Goal: Book appointment/travel/reservation

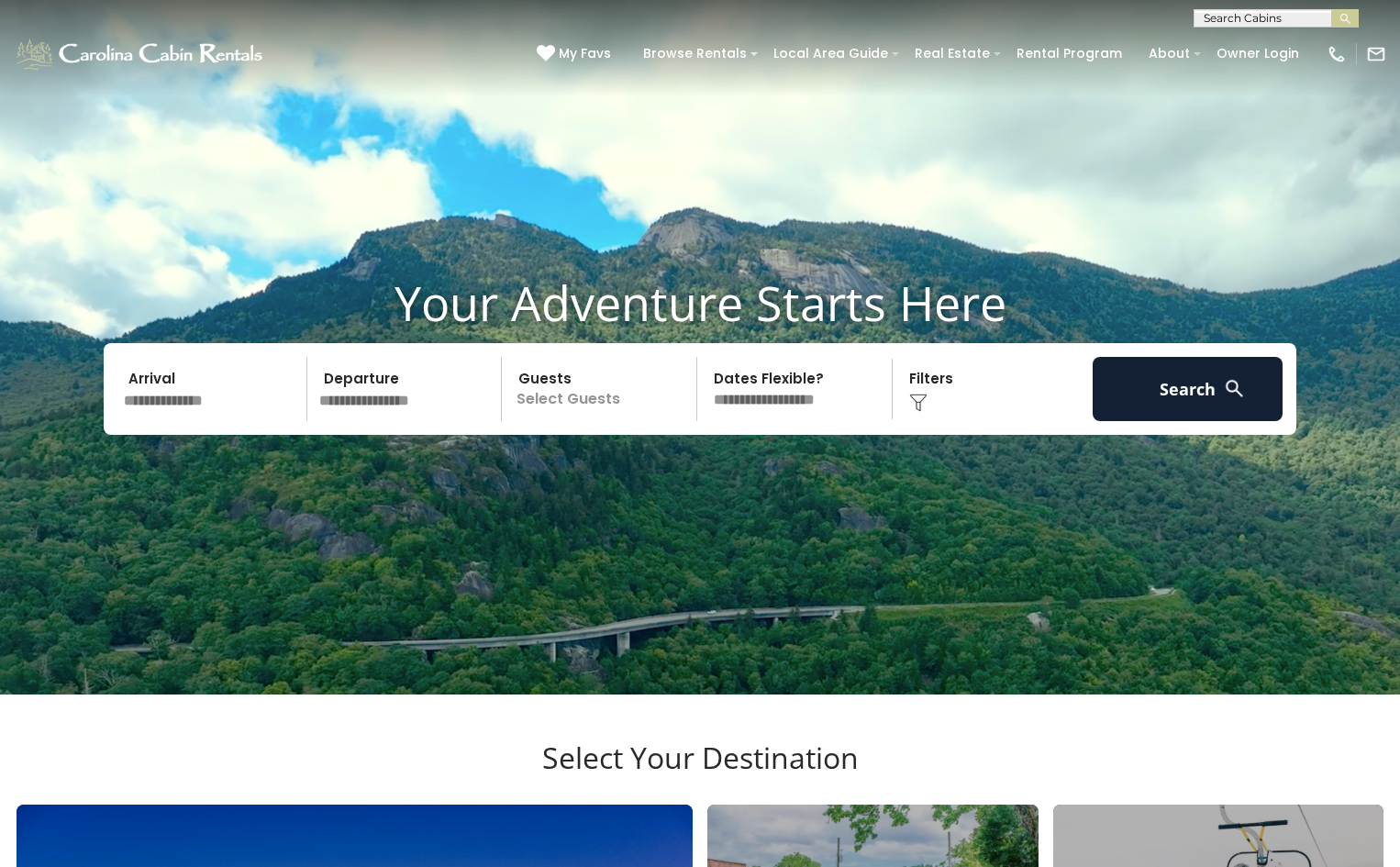
scroll to position [92, 0]
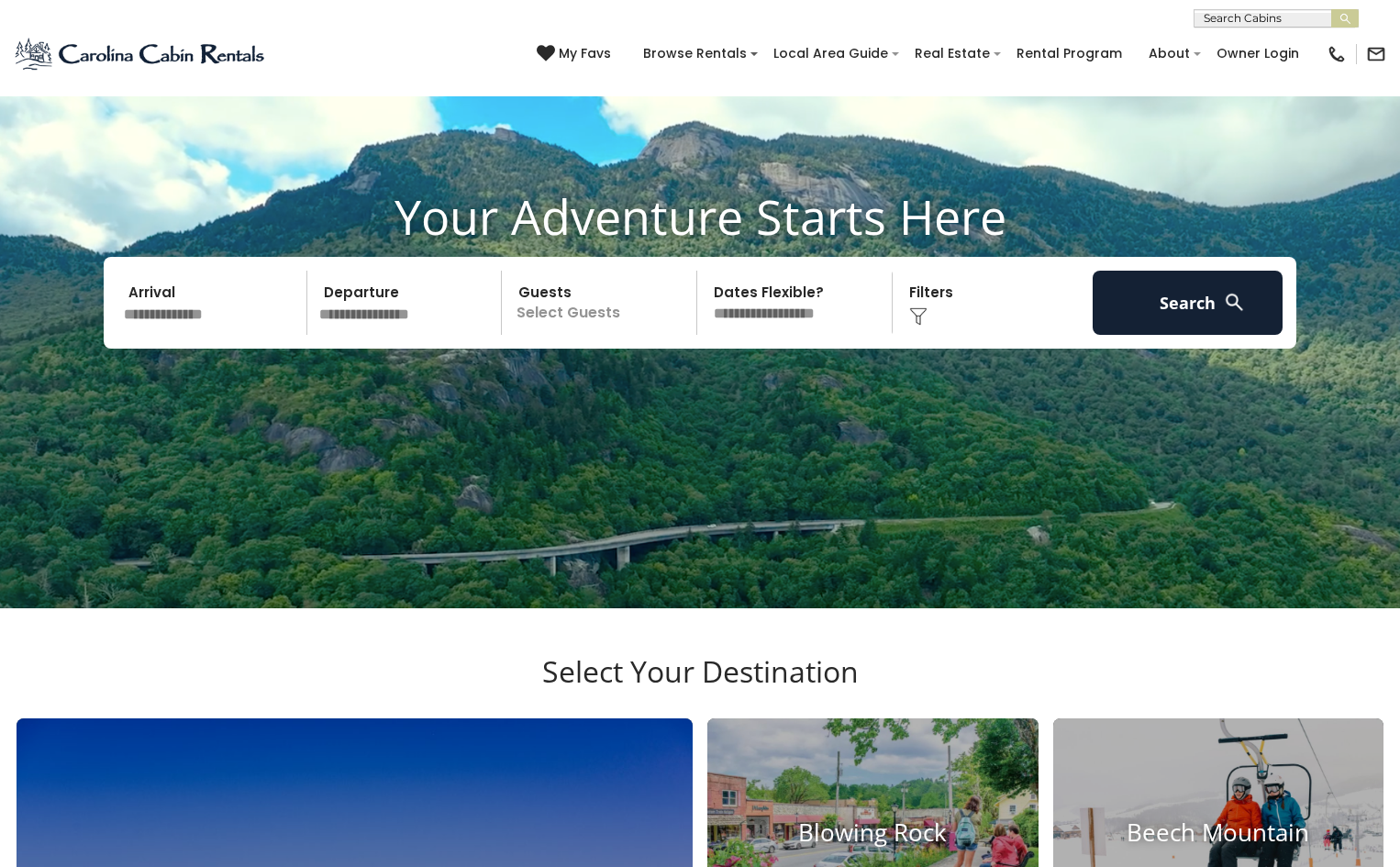
click at [157, 326] on input "text" at bounding box center [212, 303] width 190 height 64
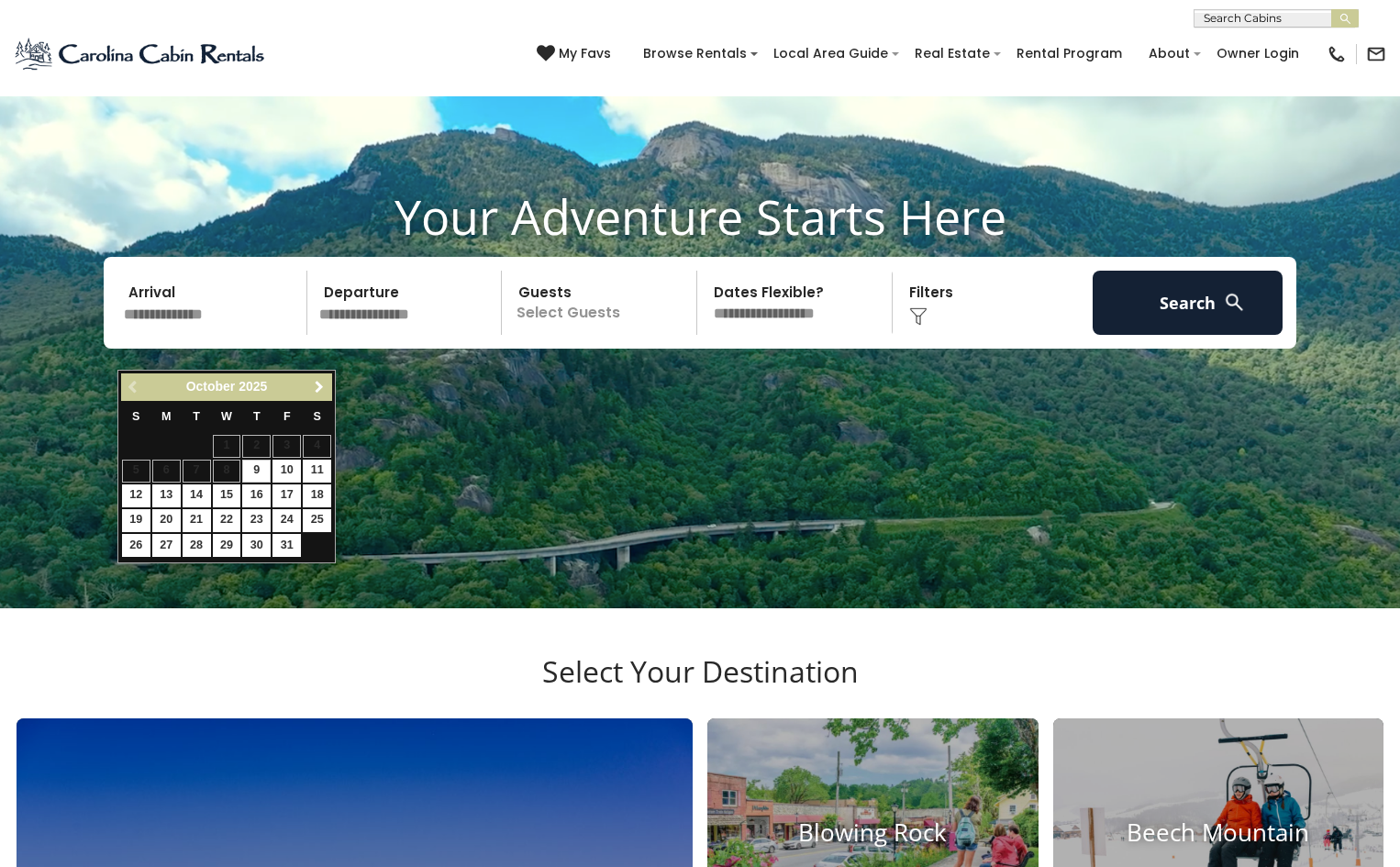
click at [324, 388] on span "Next" at bounding box center [319, 387] width 15 height 15
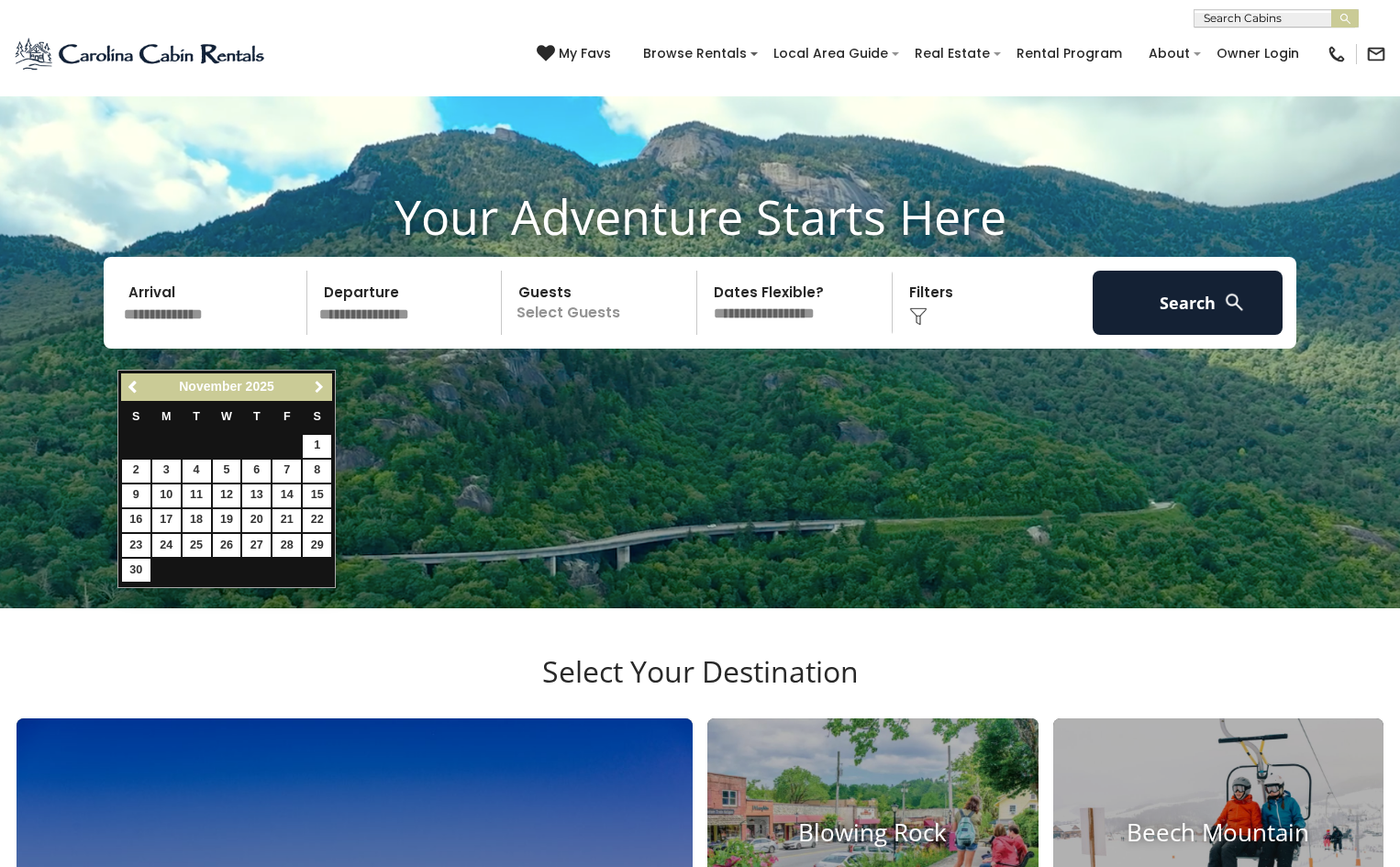
click at [324, 388] on span "Next" at bounding box center [319, 387] width 15 height 15
click at [324, 388] on span "Next" at bounding box center [319, 387] width 15 height 15
click at [126, 385] on span "Previous" at bounding box center [134, 387] width 15 height 15
click at [319, 385] on span "Next" at bounding box center [319, 387] width 15 height 15
click at [126, 378] on link "Previous" at bounding box center [134, 387] width 23 height 23
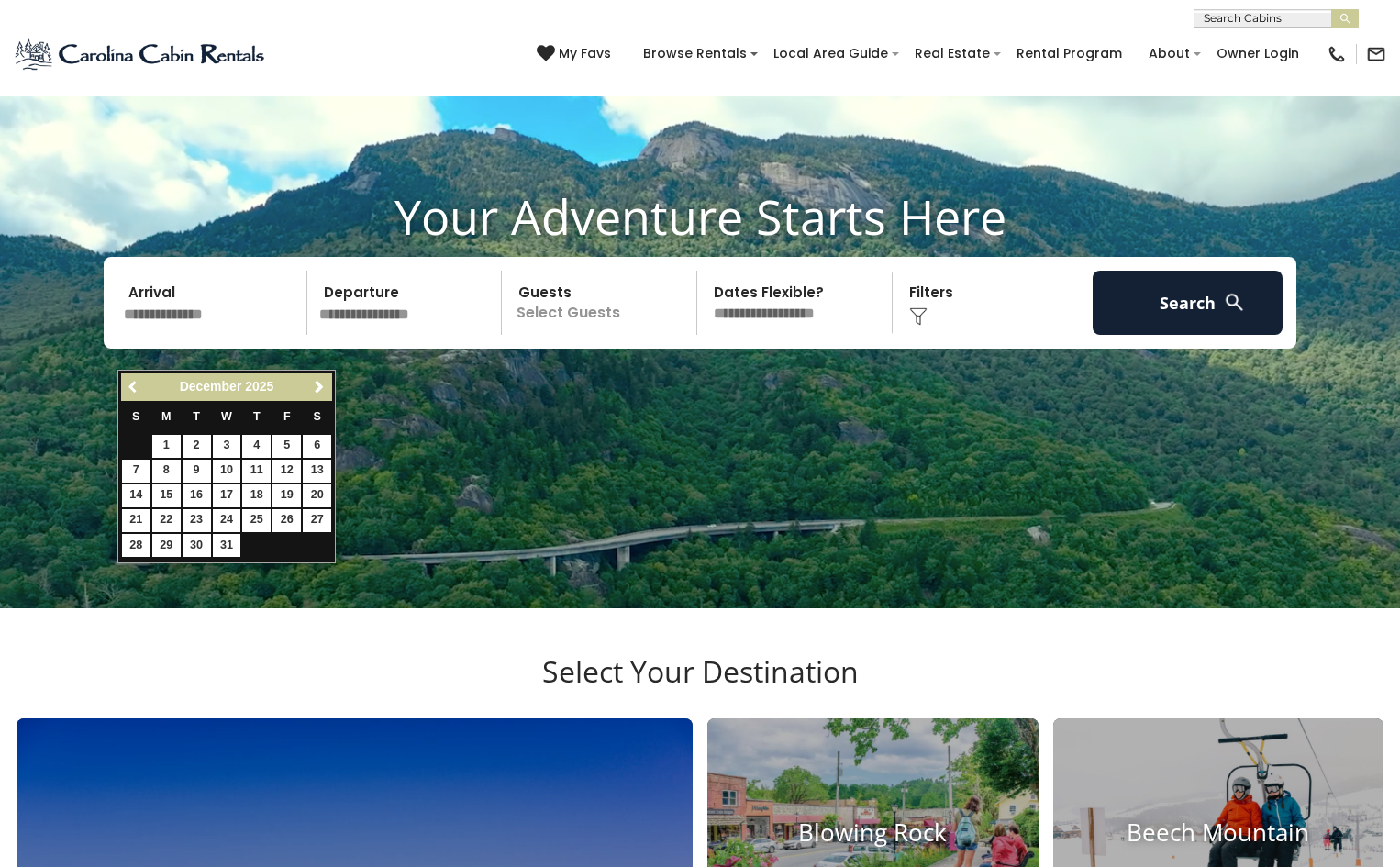
click at [123, 379] on link "Previous" at bounding box center [134, 387] width 23 height 23
click at [312, 381] on span "Next" at bounding box center [319, 387] width 15 height 15
click at [137, 544] on link "28" at bounding box center [135, 545] width 29 height 23
type input "********"
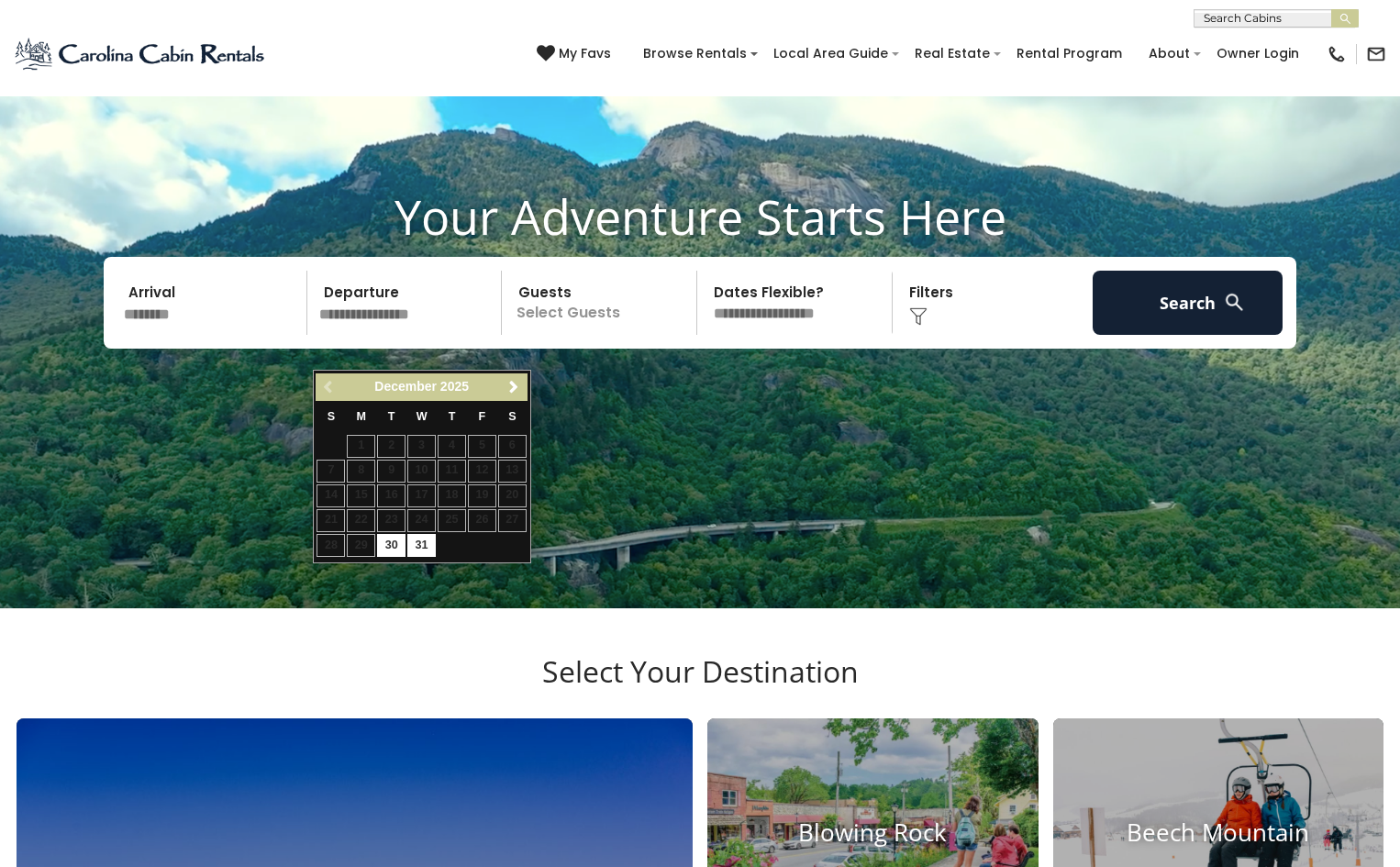
click at [440, 334] on input "text" at bounding box center [407, 303] width 190 height 64
click at [392, 543] on link "30" at bounding box center [391, 545] width 29 height 23
type input "********"
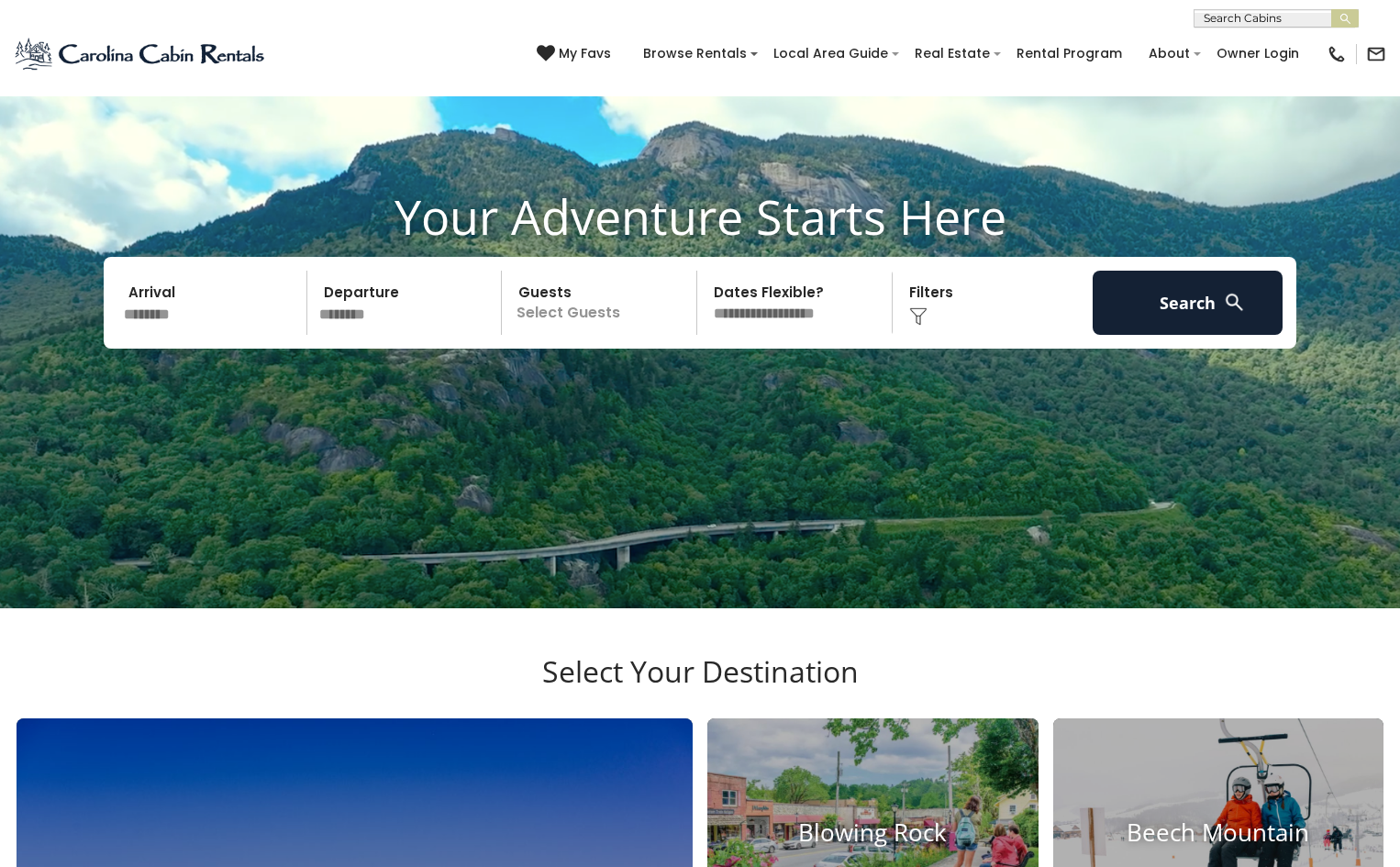
click at [601, 334] on p "Select Guests" at bounding box center [601, 303] width 189 height 64
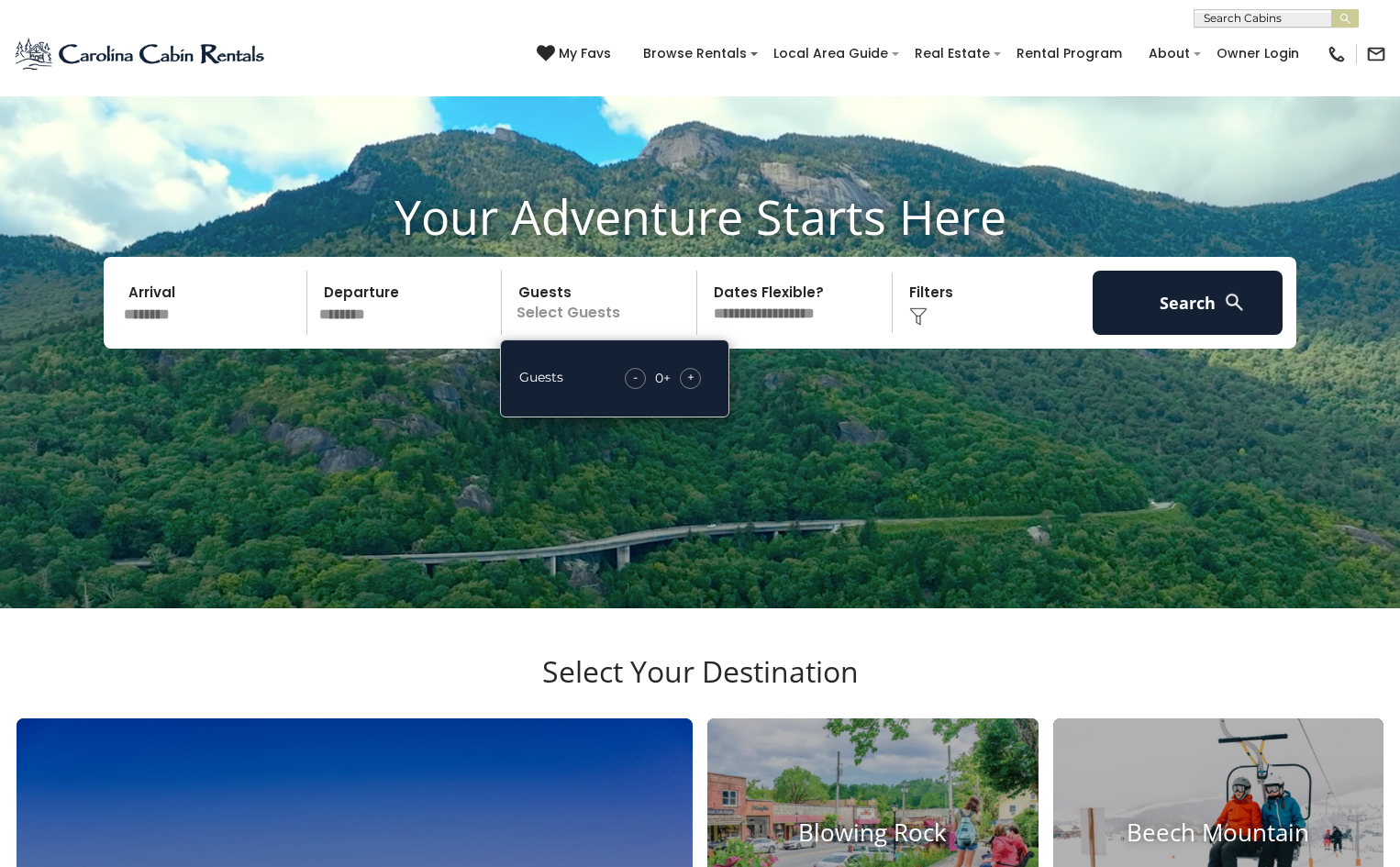
click at [689, 386] on span "+" at bounding box center [691, 377] width 7 height 18
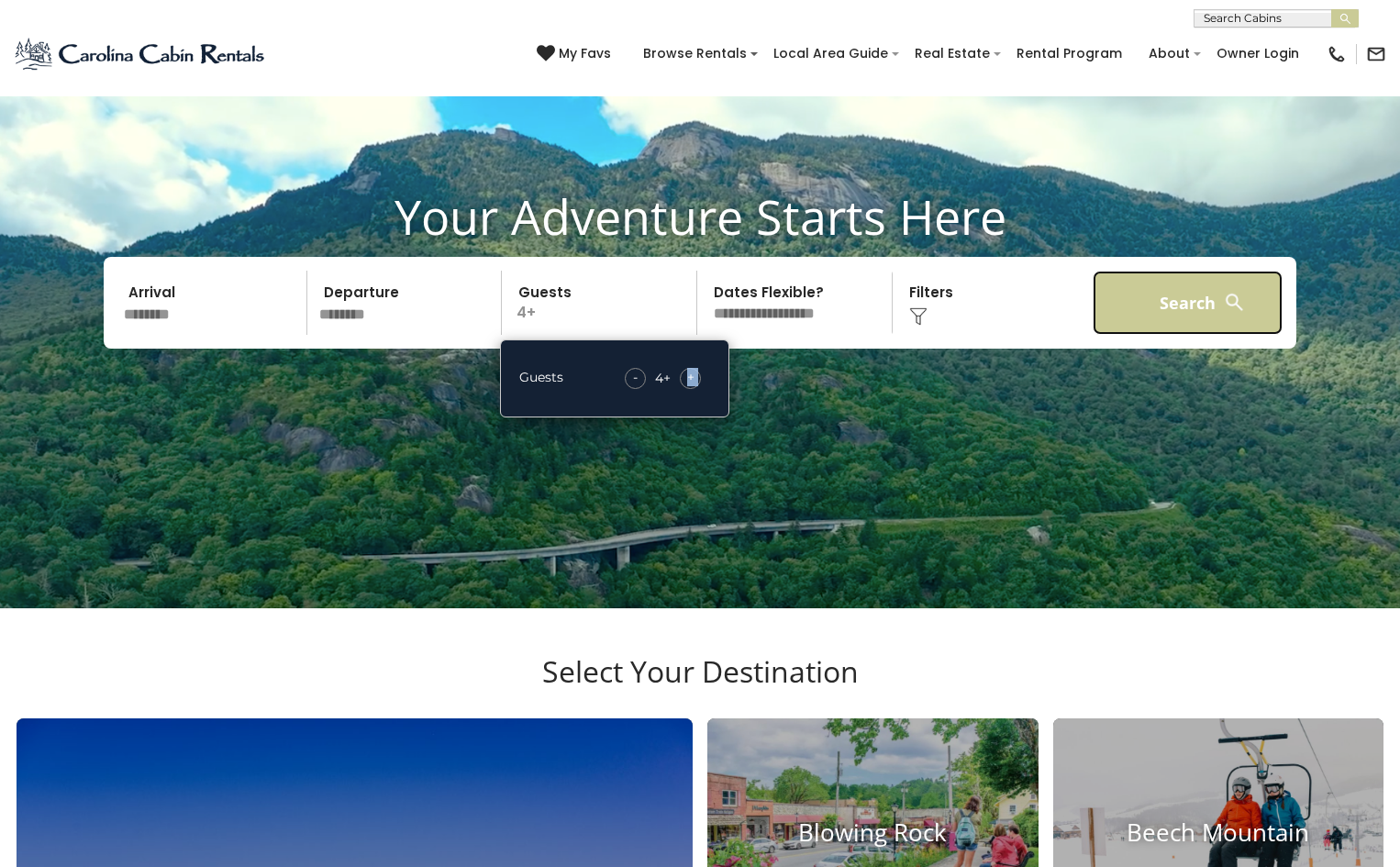
click at [1186, 334] on button "Search" at bounding box center [1188, 303] width 190 height 64
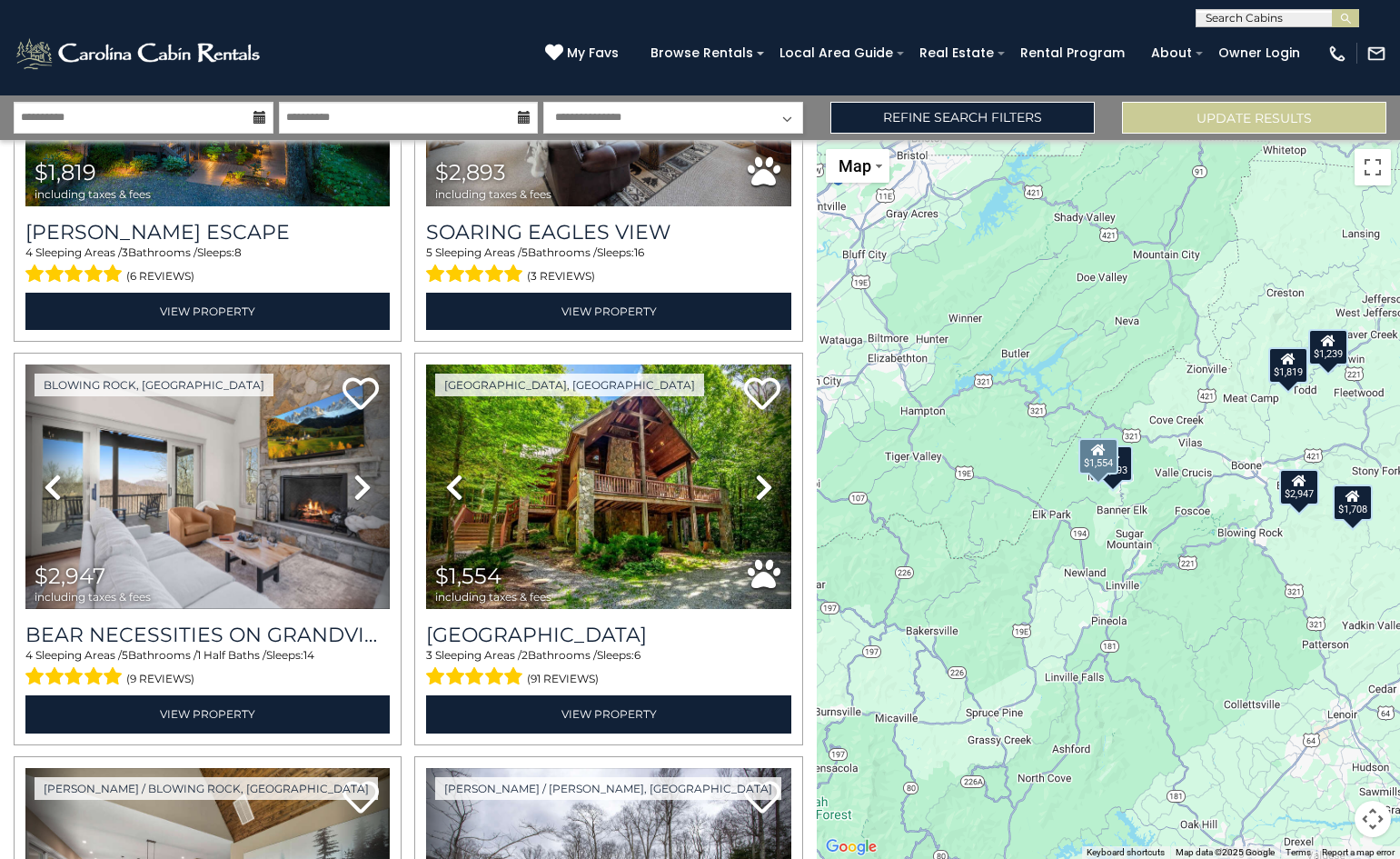
scroll to position [241, 0]
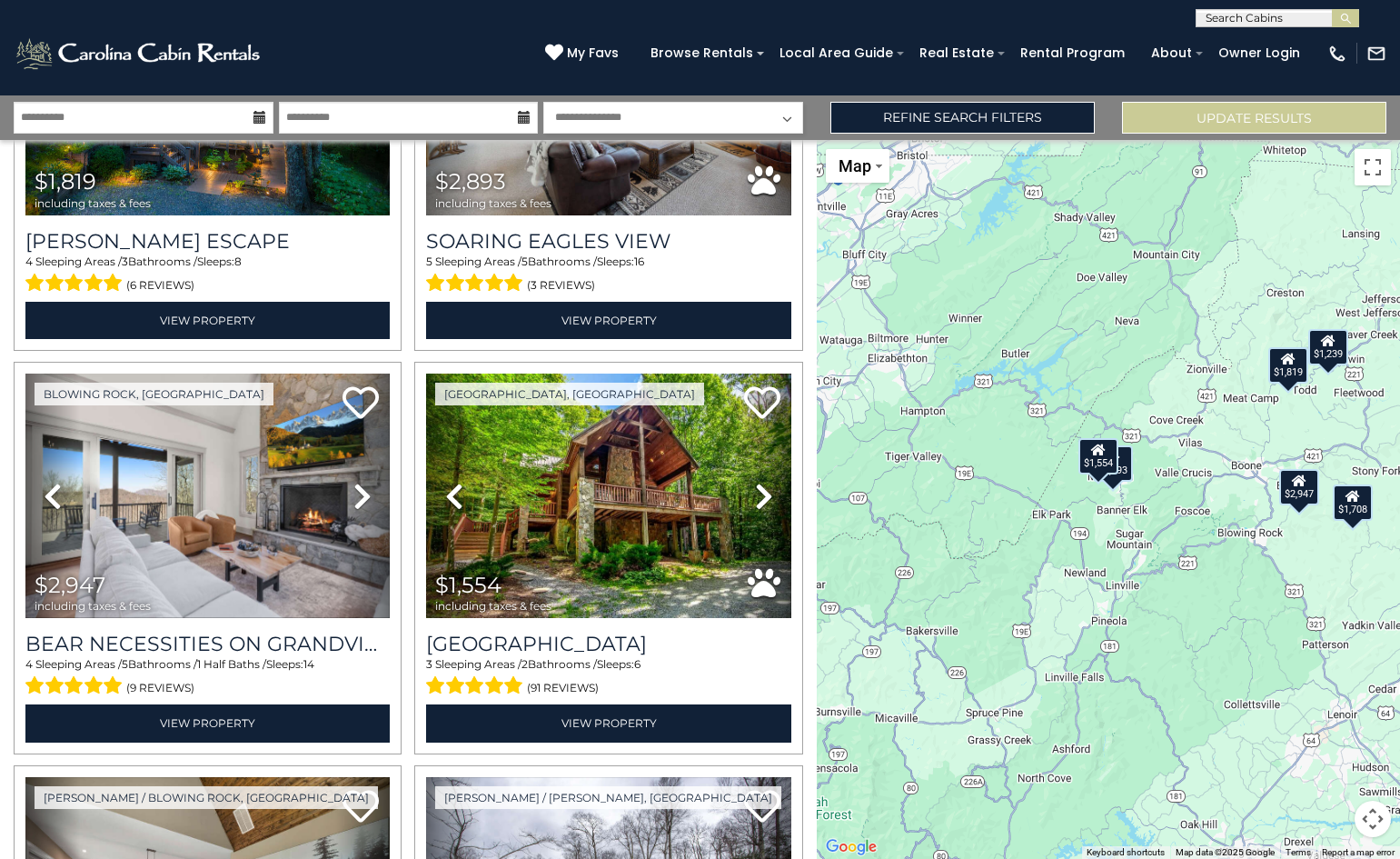
click at [1269, 470] on div "$1,819 $2,893 $2,947 $1,554 $1,708 $1,239" at bounding box center [1108, 498] width 583 height 718
click at [1373, 823] on button "Map camera controls" at bounding box center [1373, 819] width 37 height 37
click at [1333, 816] on button "Zoom out" at bounding box center [1327, 819] width 37 height 37
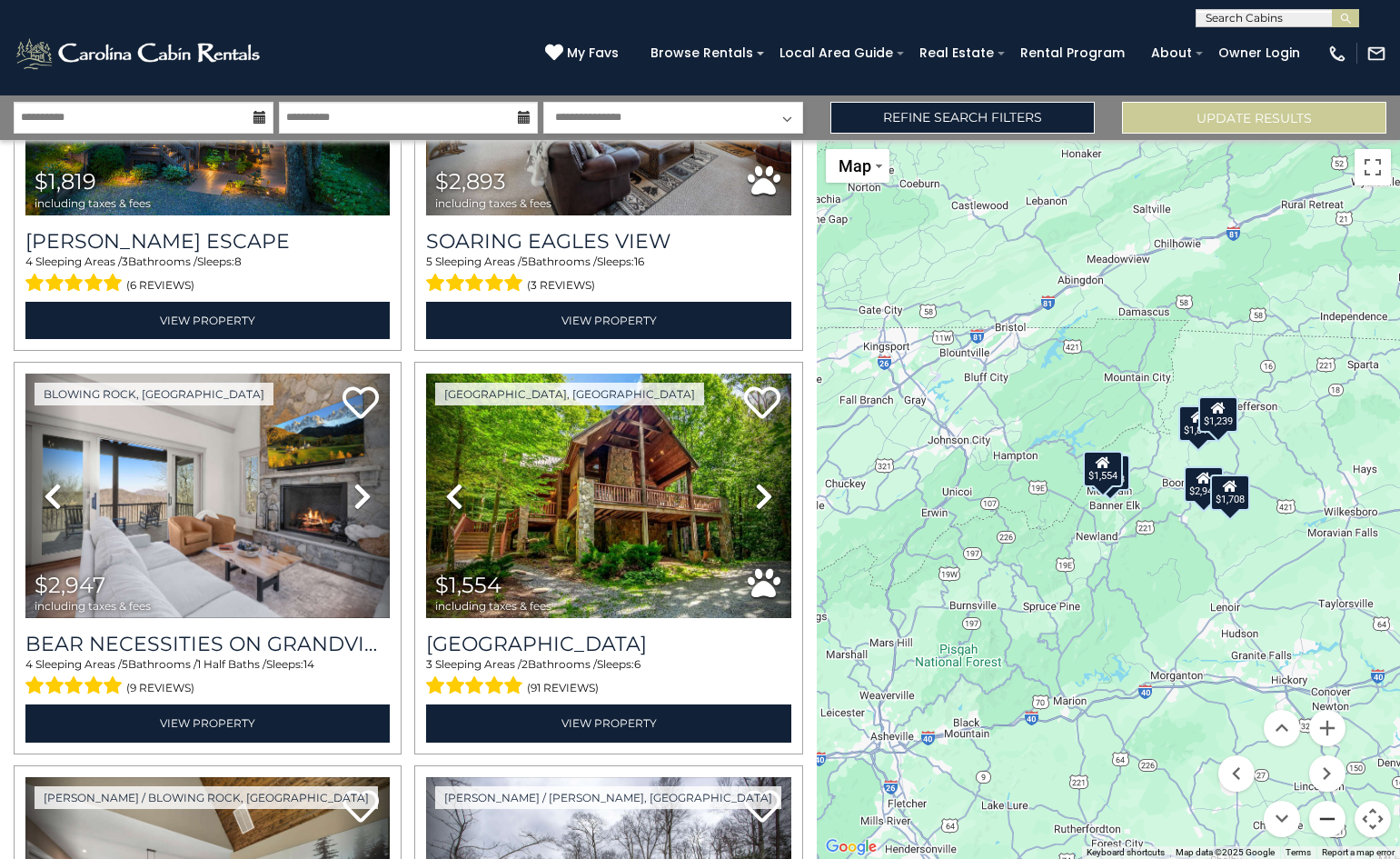
click at [1333, 816] on button "Zoom out" at bounding box center [1327, 819] width 37 height 37
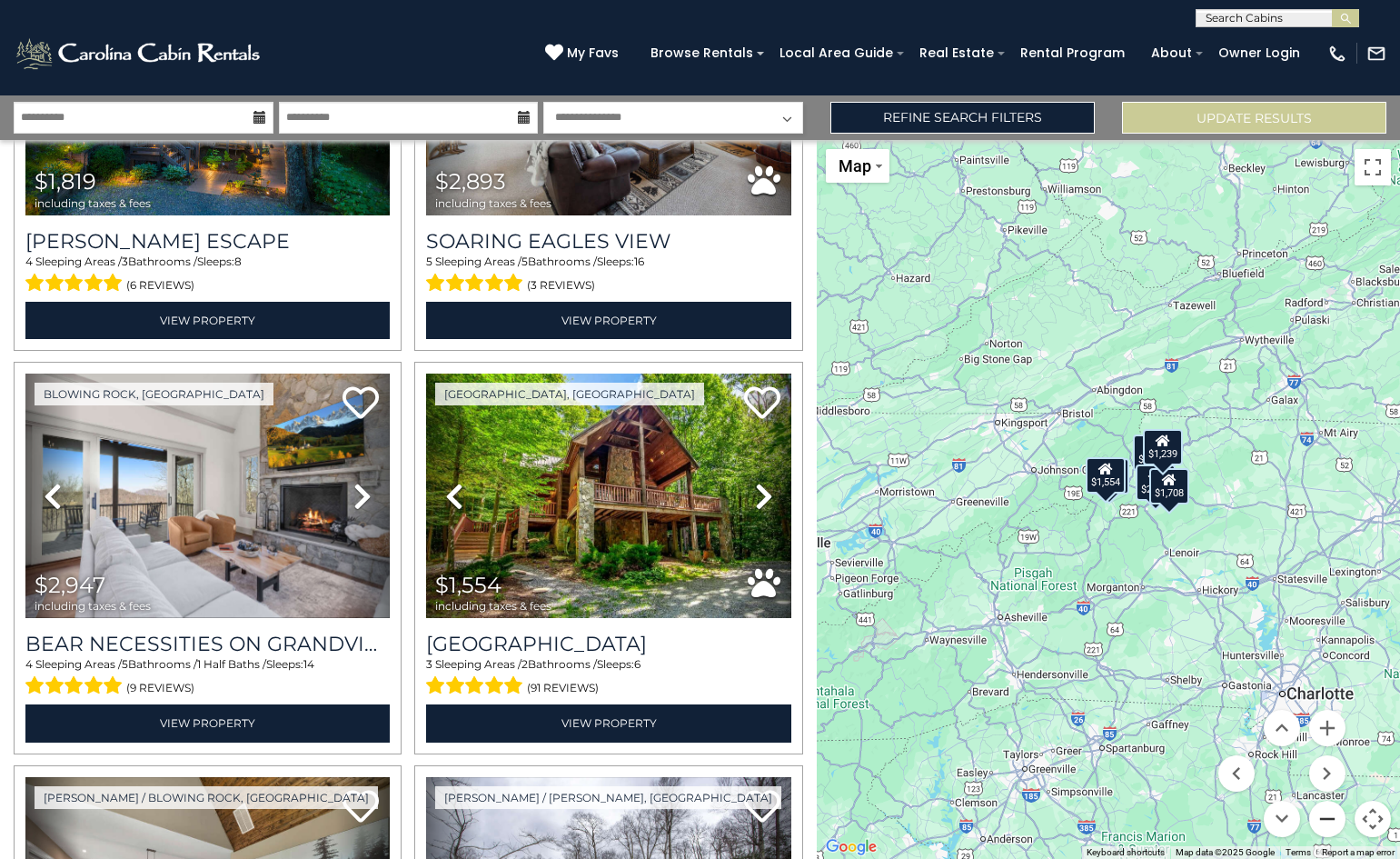
click at [1335, 816] on button "Zoom out" at bounding box center [1327, 819] width 37 height 37
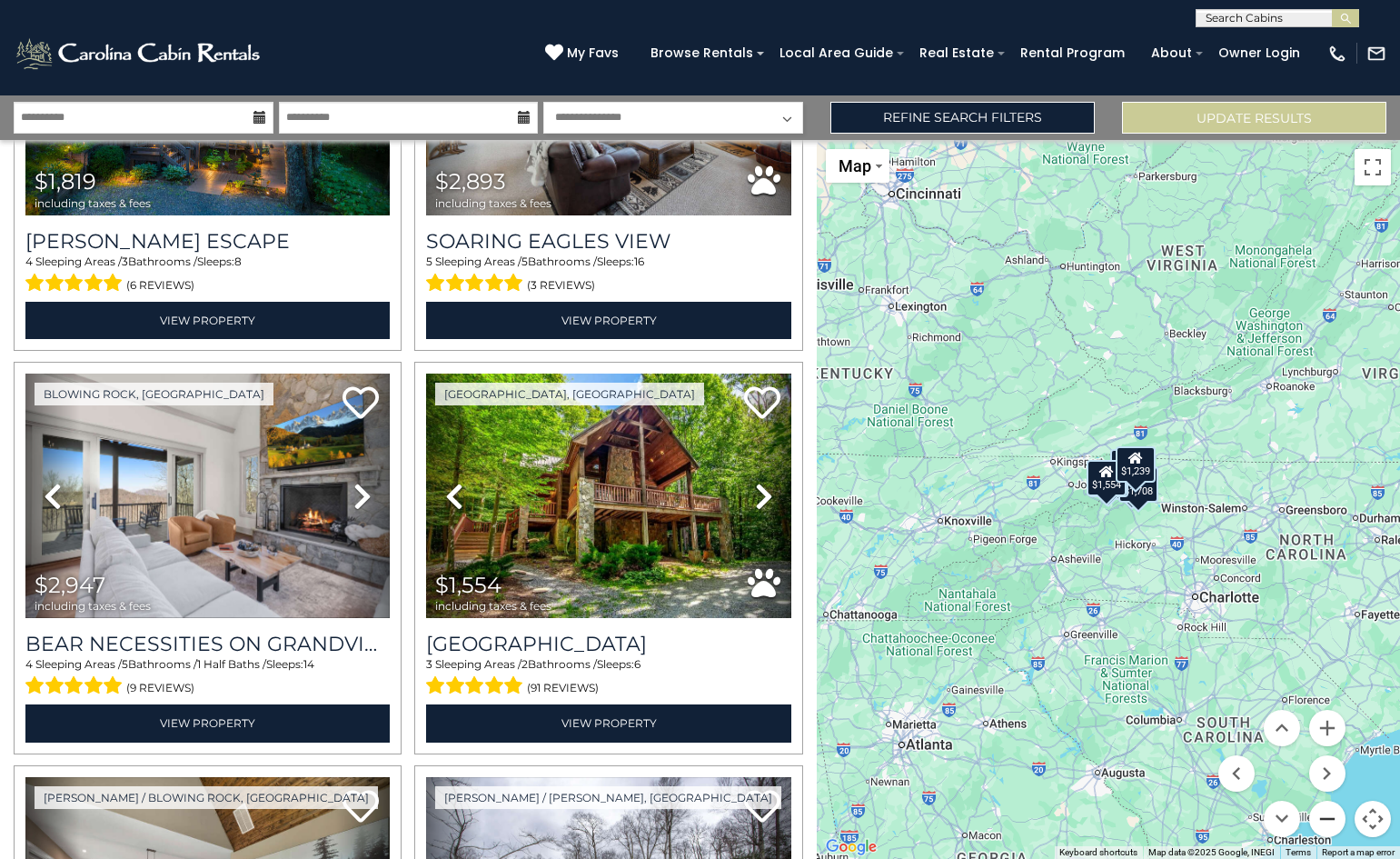
click at [1336, 816] on button "Zoom out" at bounding box center [1327, 819] width 37 height 37
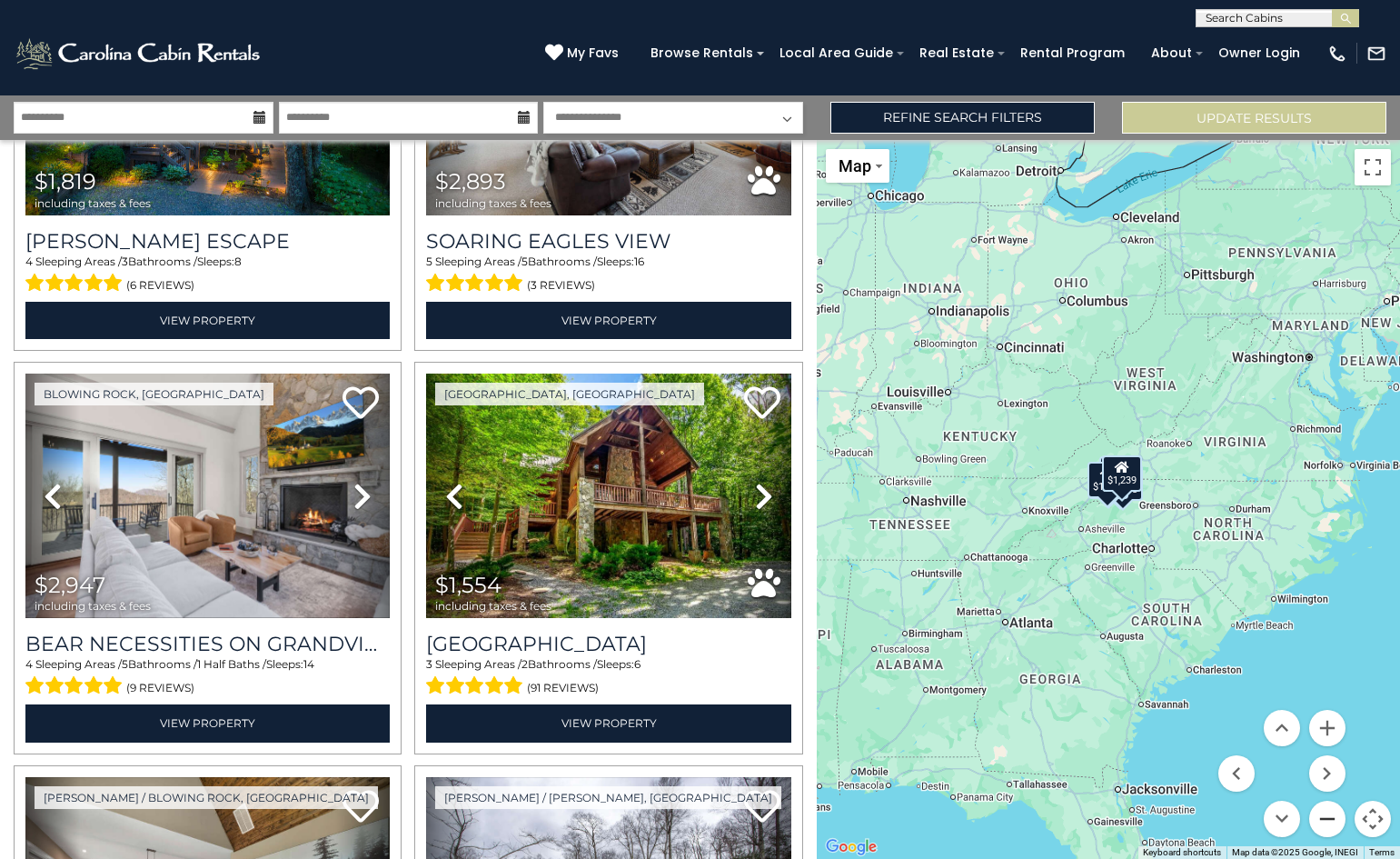
click at [1336, 816] on button "Zoom out" at bounding box center [1327, 819] width 37 height 37
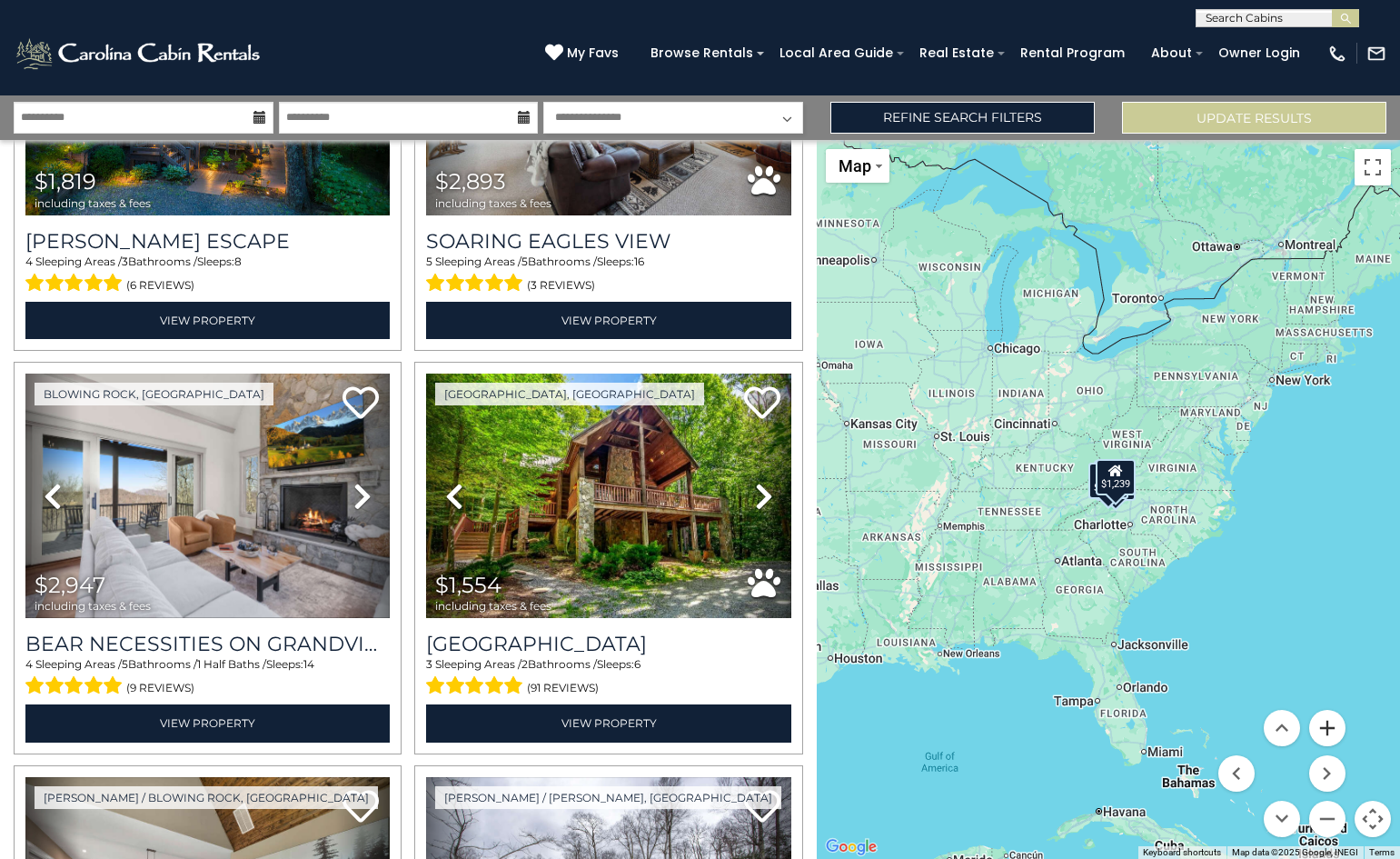
click at [1324, 729] on button "Zoom in" at bounding box center [1327, 728] width 37 height 37
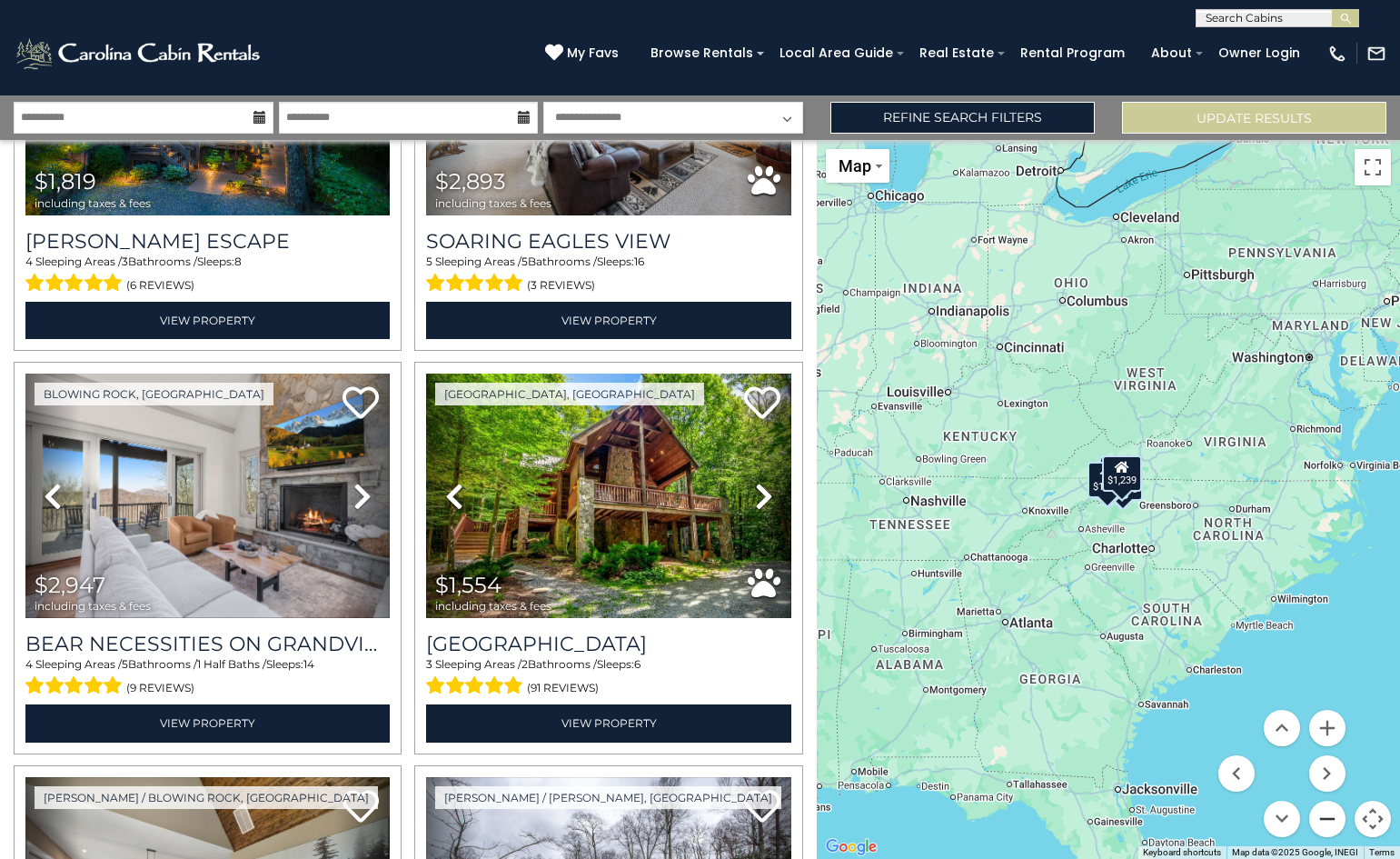
click at [1324, 821] on button "Zoom out" at bounding box center [1327, 819] width 37 height 37
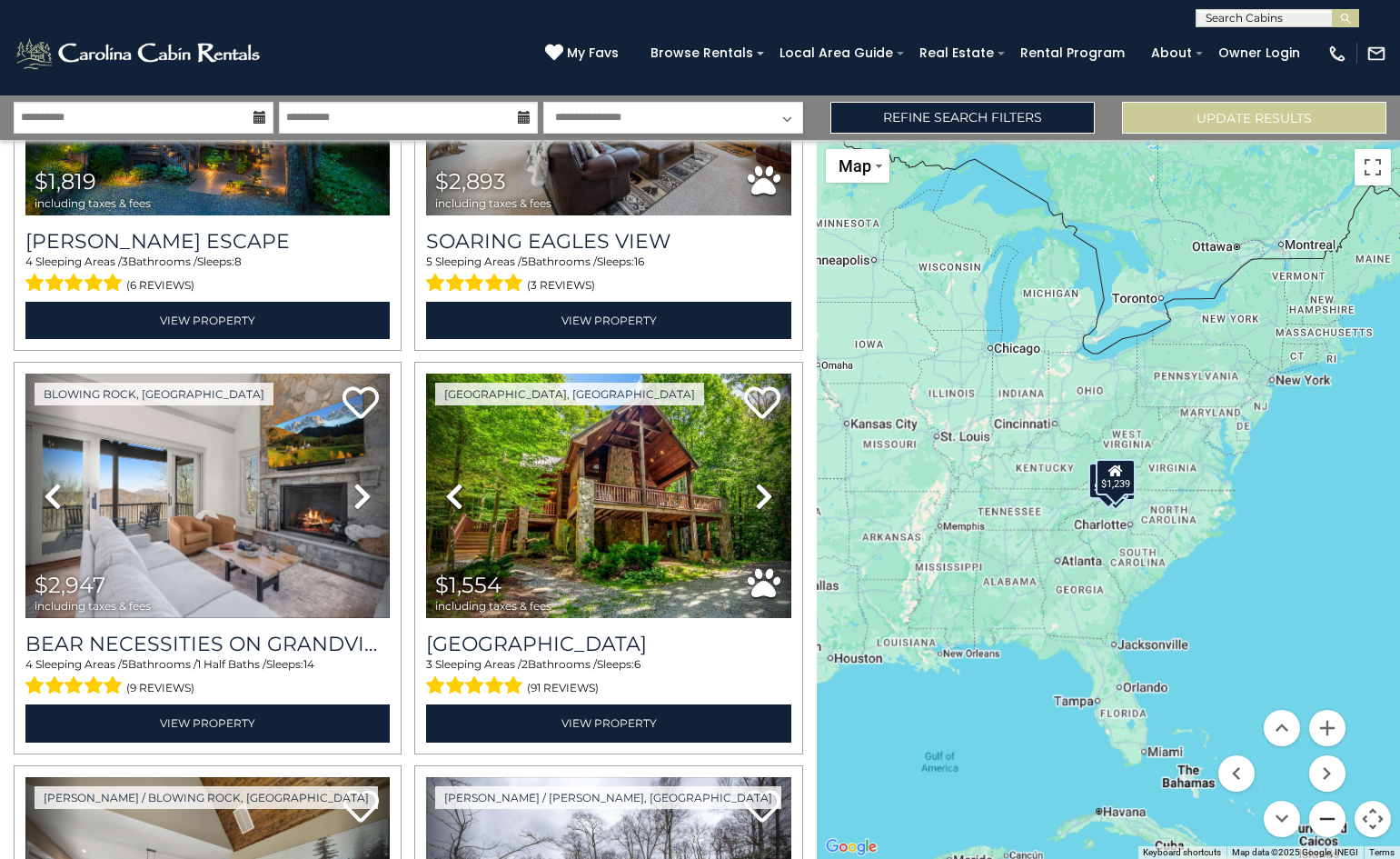
click at [1324, 821] on button "Zoom out" at bounding box center [1327, 819] width 37 height 37
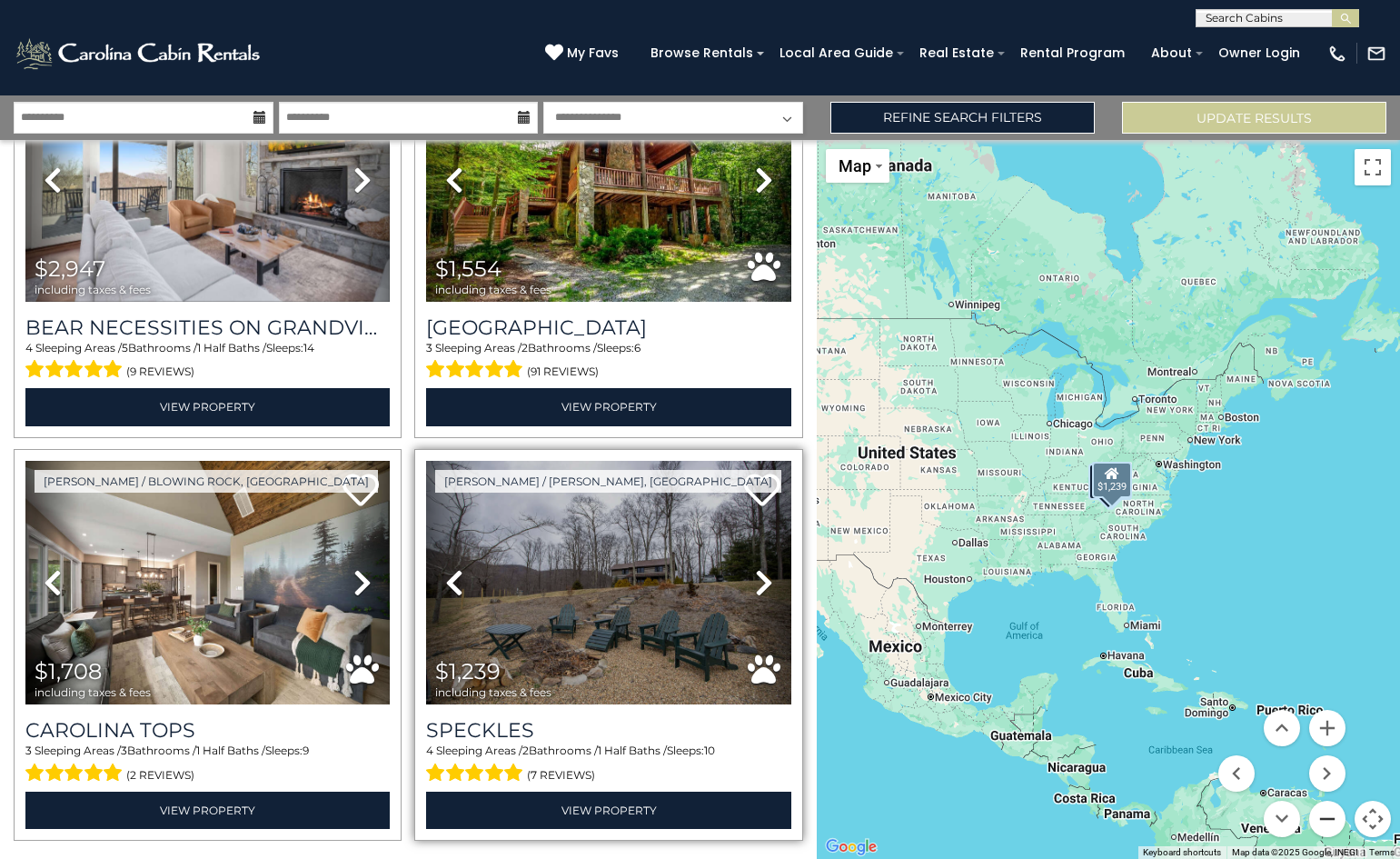
scroll to position [513, 0]
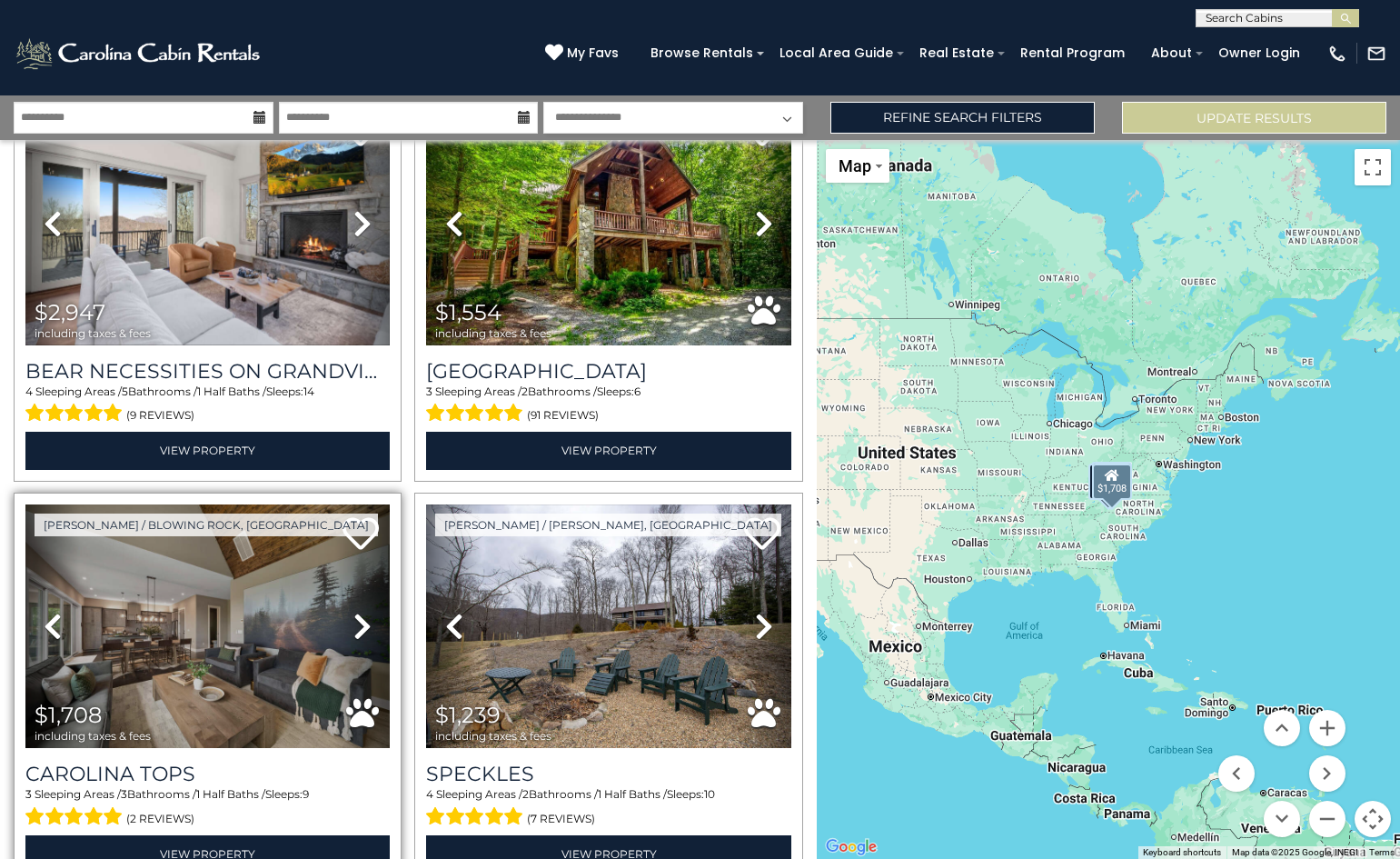
click at [362, 619] on icon at bounding box center [362, 626] width 18 height 29
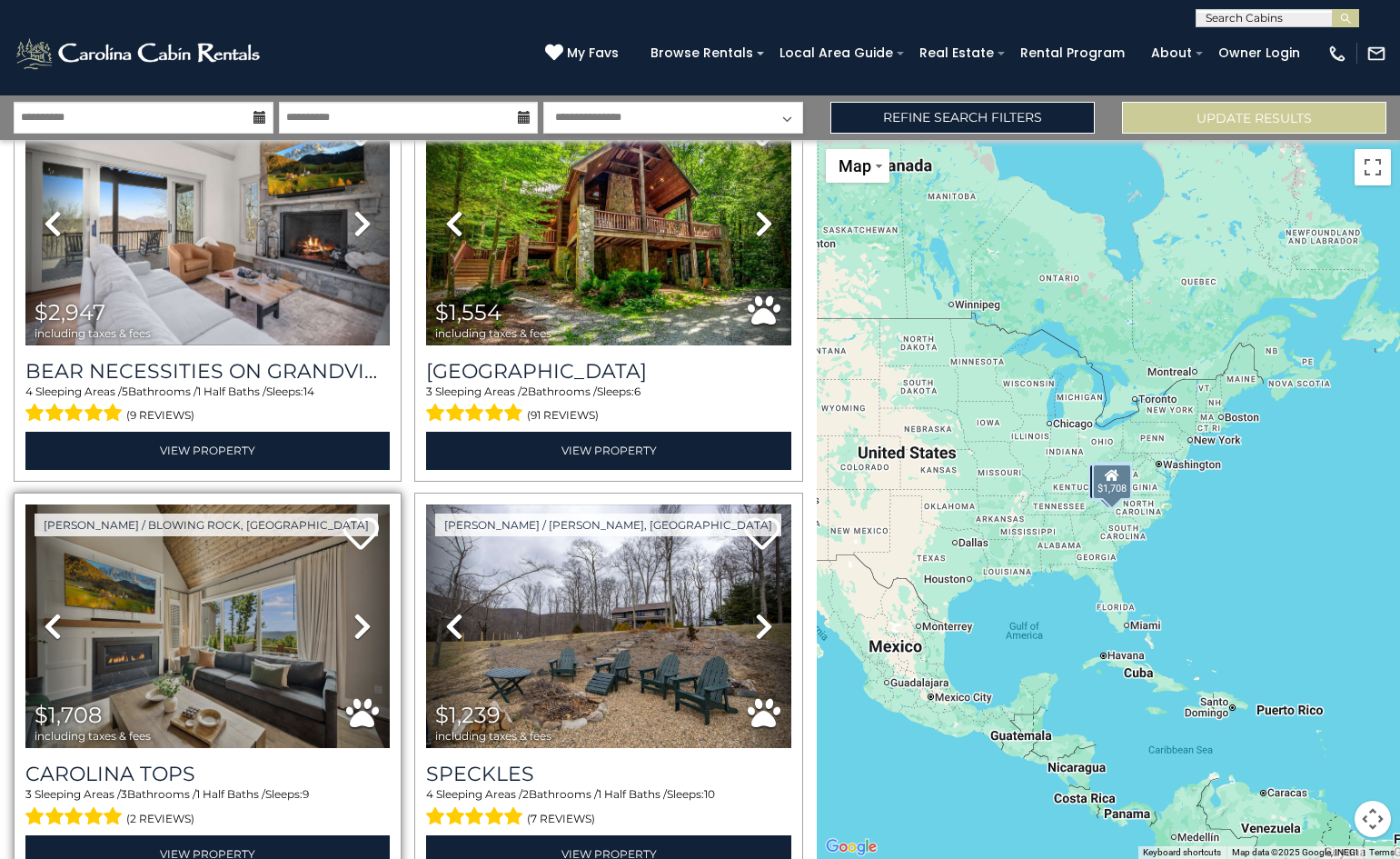
click at [364, 619] on icon at bounding box center [362, 626] width 18 height 29
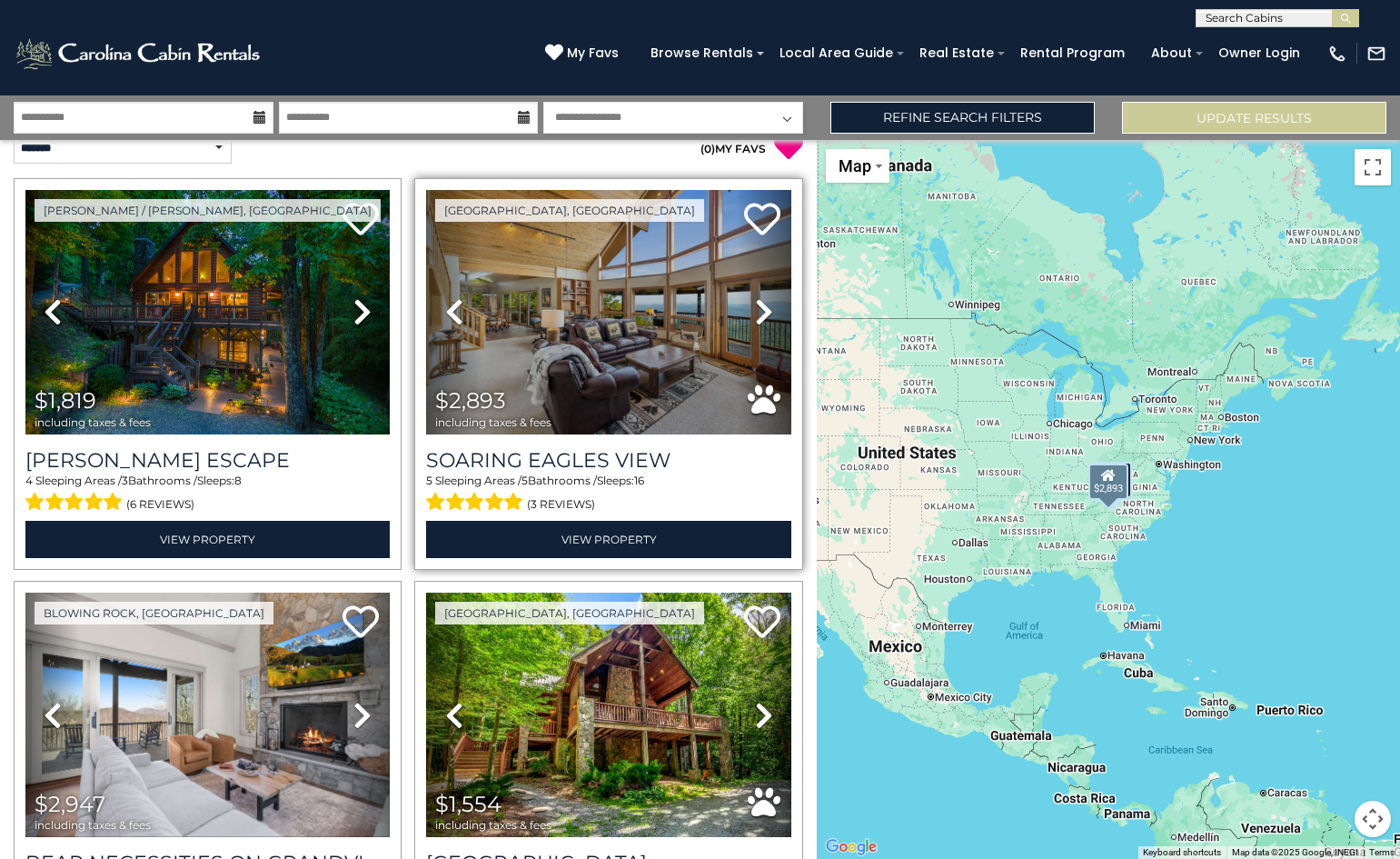
scroll to position [0, 0]
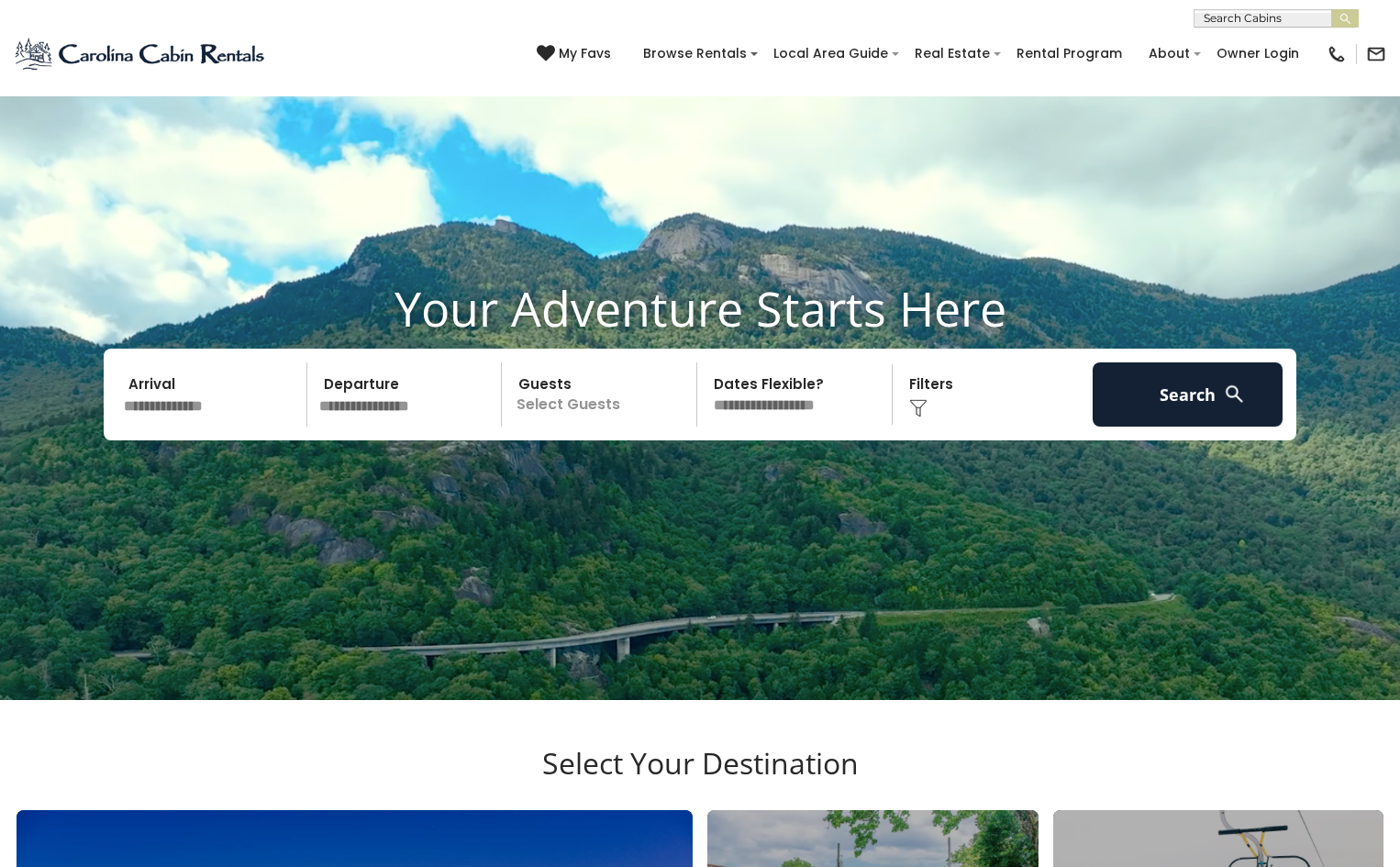
scroll to position [92, 0]
